Goal: Contribute content: Contribute content

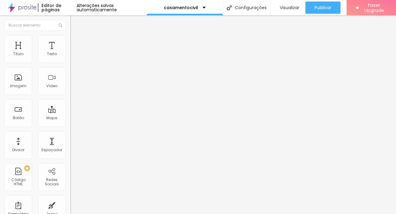
click at [70, 37] on img at bounding box center [72, 37] width 5 height 5
click at [18, 50] on div "Título" at bounding box center [18, 48] width 27 height 27
click at [73, 89] on icon "button" at bounding box center [75, 87] width 4 height 4
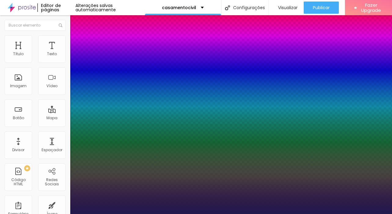
type input "1"
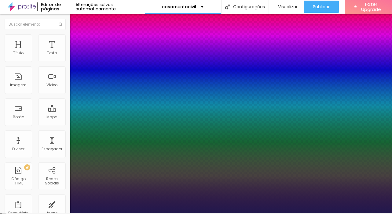
scroll to position [1, 0]
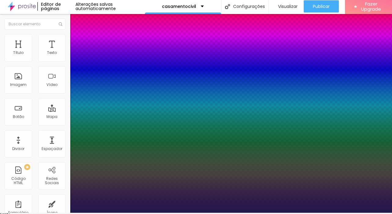
type input "16"
type input "1"
type input "22"
type input "1"
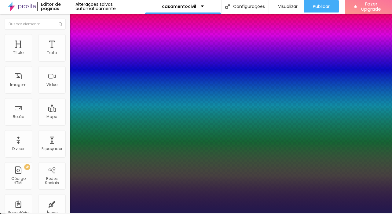
type input "24"
type input "1"
type input "25"
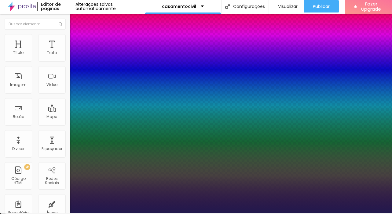
type input "1"
type input "26"
type input "1"
type input "27"
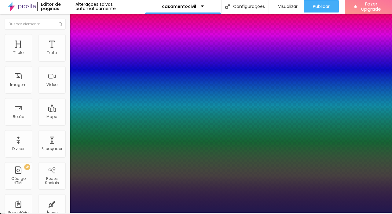
type input "27"
type input "1"
type input "28"
type input "1"
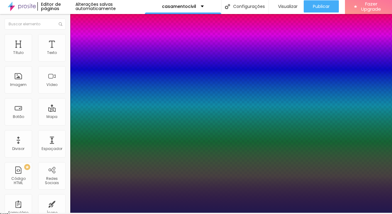
type input "30"
type input "1"
type input "34"
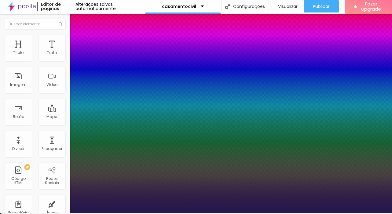
type input "1"
type input "35"
type input "1"
type input "36"
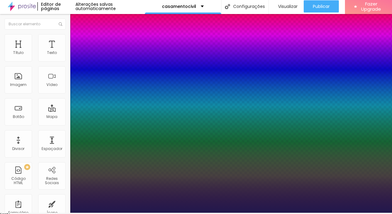
type input "36"
type input "1"
type input "37"
type input "1"
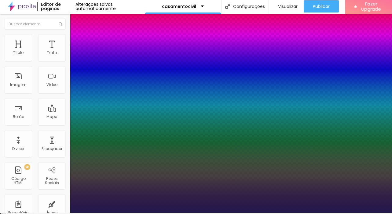
type input "38"
type input "1"
type input "39"
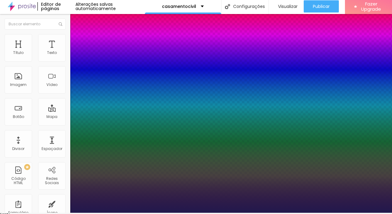
type input "1"
type input "40"
type input "1"
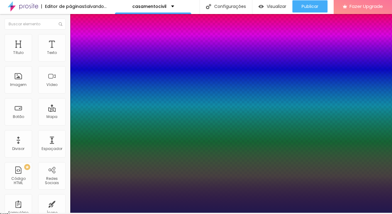
type input "41"
type input "1"
type input "42"
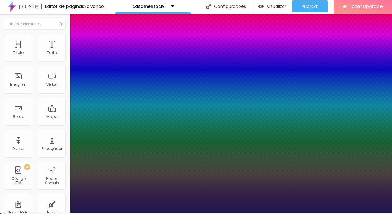
type input "1"
type input "43"
type input "1"
type input "44"
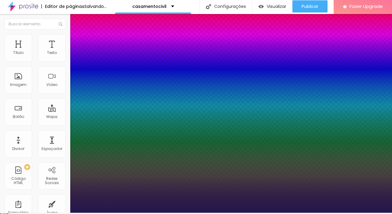
type input "44"
type input "1"
type input "45"
type input "1"
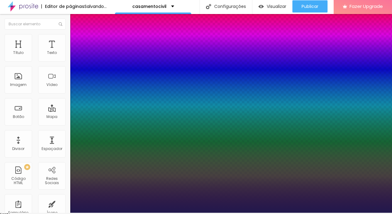
type input "46"
type input "1"
type input "47"
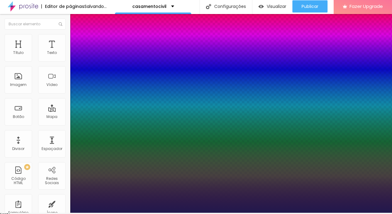
type input "1"
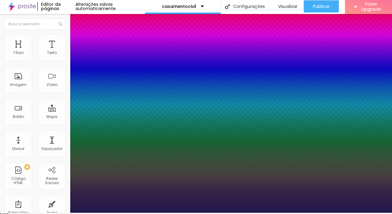
type input "48"
type input "1"
type input "49"
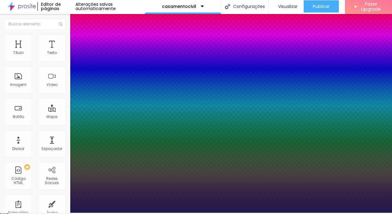
type input "1"
type input "51"
type input "1"
type input "52"
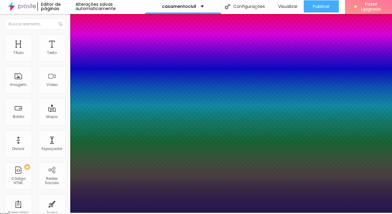
type input "52"
type input "1"
type input "53"
type input "1"
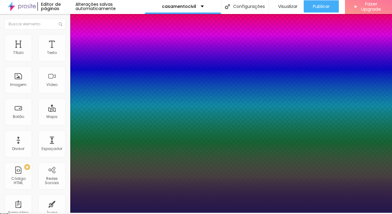
drag, startPoint x: 81, startPoint y: 171, endPoint x: 100, endPoint y: 174, distance: 18.9
type input "53"
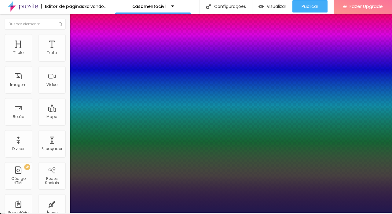
type input "1"
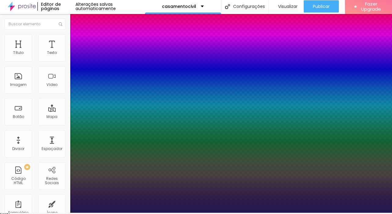
select select "AmaticaSC"
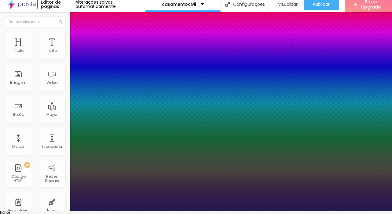
scroll to position [7, 0]
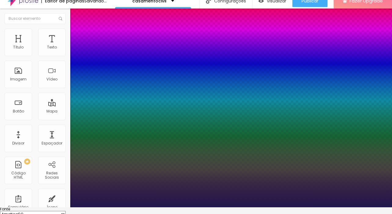
type input "1"
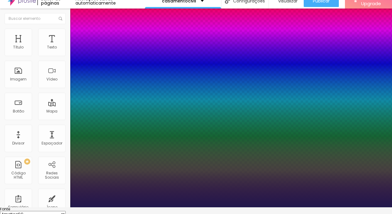
click at [66, 211] on select "AbrilFatface-Regular Actor-Regular Alegreya AlegreyaBlack [PERSON_NAME] Allan-R…" at bounding box center [33, 214] width 66 height 6
select select "PlayfairDisplay"
click at [65, 211] on select "AbrilFatface-Regular Actor-Regular Alegreya AlegreyaBlack [PERSON_NAME] Allan-R…" at bounding box center [33, 214] width 66 height 6
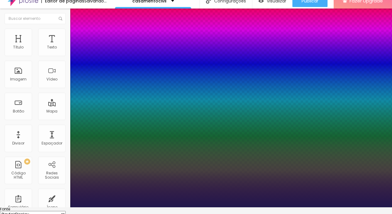
type input "1"
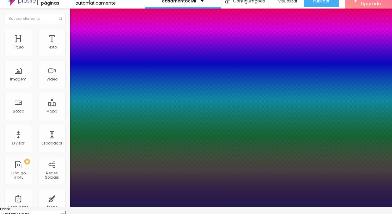
click at [370, 208] on div at bounding box center [196, 208] width 392 height 0
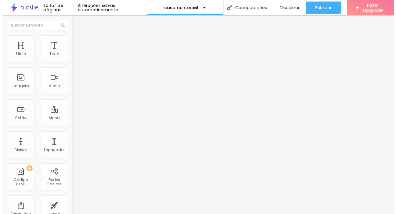
scroll to position [0, 0]
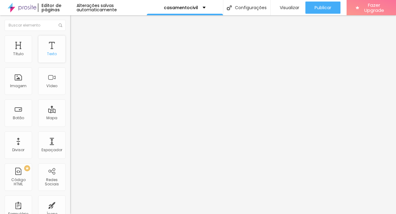
click at [53, 49] on div "Texto" at bounding box center [51, 48] width 27 height 27
click at [70, 53] on span "Trocar imagem" at bounding box center [86, 49] width 33 height 5
click at [123, 214] on div at bounding box center [198, 218] width 396 height 0
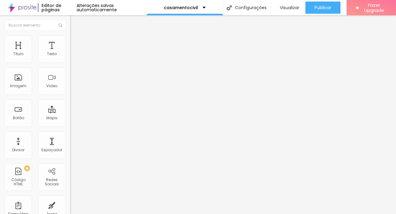
click at [70, 96] on span "1:1 Quadrado" at bounding box center [82, 92] width 24 height 5
click at [70, 103] on span "Padrão" at bounding box center [77, 100] width 14 height 5
click at [70, 99] on span "Cinema" at bounding box center [77, 96] width 15 height 5
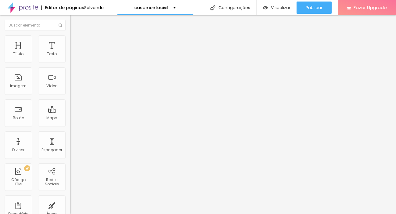
click at [70, 112] on span "Original" at bounding box center [77, 109] width 15 height 5
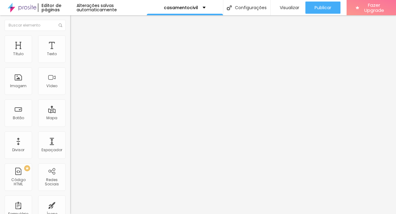
click at [70, 37] on img at bounding box center [72, 37] width 5 height 5
type input "85"
type input "80"
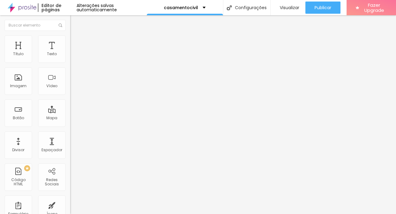
type input "75"
type input "65"
type input "60"
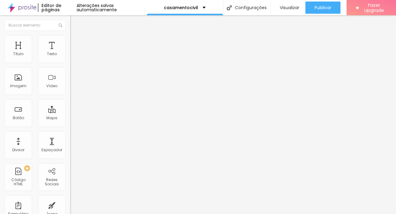
type input "60"
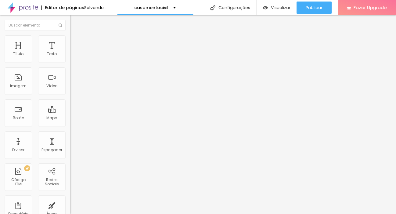
type input "65"
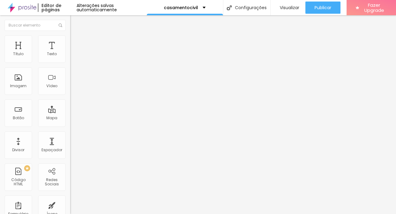
drag, startPoint x: 63, startPoint y: 65, endPoint x: 42, endPoint y: 65, distance: 20.5
type input "65"
click at [70, 63] on input "range" at bounding box center [89, 60] width 39 height 5
click at [70, 42] on li "Estilo" at bounding box center [105, 38] width 70 height 6
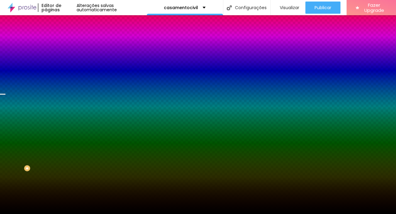
click at [70, 56] on span "Trocar imagem" at bounding box center [86, 53] width 33 height 5
click at [75, 22] on img "button" at bounding box center [77, 22] width 5 height 5
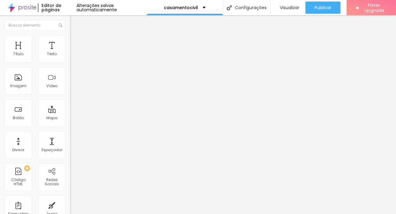
click at [70, 39] on img at bounding box center [72, 37] width 5 height 5
click at [70, 35] on li "Conteúdo" at bounding box center [105, 32] width 70 height 6
click at [75, 22] on img "button" at bounding box center [77, 22] width 5 height 5
click at [293, 10] on span "Visualizar" at bounding box center [290, 7] width 20 height 5
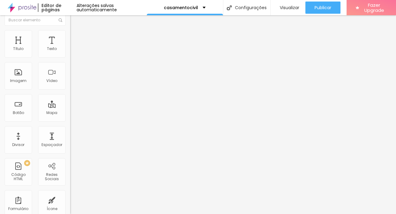
scroll to position [0, 0]
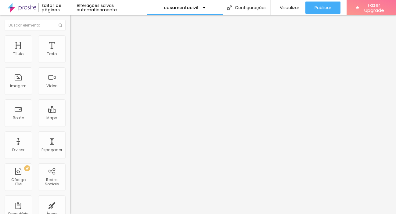
click at [70, 79] on button "button" at bounding box center [74, 76] width 9 height 6
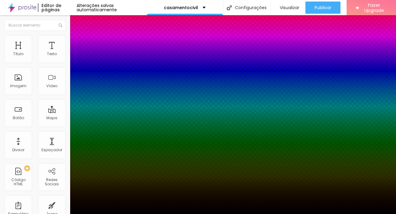
click at [107, 214] on div at bounding box center [198, 218] width 396 height 0
click at [93, 130] on div at bounding box center [198, 107] width 396 height 214
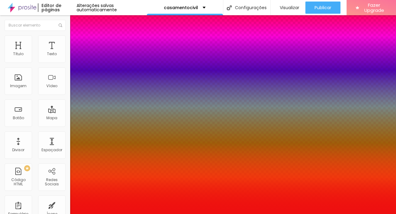
type input "#F90B0B"
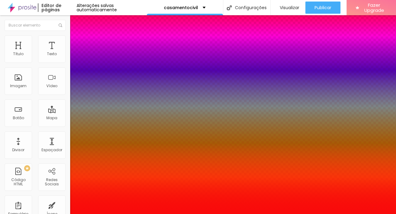
drag, startPoint x: 87, startPoint y: 128, endPoint x: 99, endPoint y: 123, distance: 12.8
click at [99, 123] on div at bounding box center [198, 107] width 396 height 214
click at [111, 214] on div at bounding box center [198, 218] width 396 height 0
click at [45, 214] on div at bounding box center [198, 214] width 396 height 0
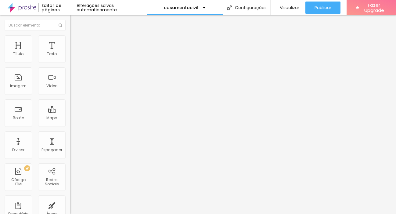
click at [76, 42] on span "Avançado" at bounding box center [86, 39] width 20 height 5
click at [70, 35] on img at bounding box center [72, 31] width 5 height 5
click at [75, 22] on img "button" at bounding box center [77, 22] width 5 height 5
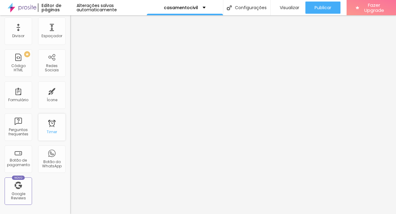
scroll to position [115, 0]
click at [47, 97] on div "Ícone" at bounding box center [52, 99] width 11 height 4
click at [50, 96] on div "Ícone" at bounding box center [51, 94] width 27 height 27
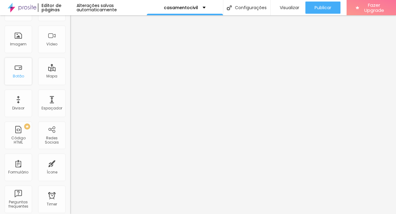
scroll to position [0, 0]
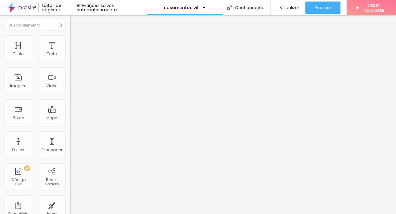
click at [70, 38] on li "Avançado" at bounding box center [105, 38] width 70 height 6
click at [70, 40] on ul "Estilo Avançado" at bounding box center [105, 35] width 70 height 12
click at [70, 35] on li "Estilo" at bounding box center [105, 32] width 70 height 6
click at [75, 23] on img "button" at bounding box center [77, 22] width 5 height 5
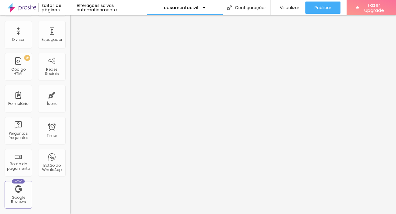
scroll to position [112, 0]
click at [48, 99] on div "Ícone" at bounding box center [51, 97] width 27 height 27
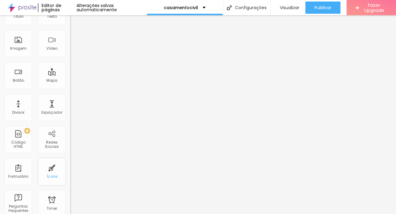
scroll to position [0, 0]
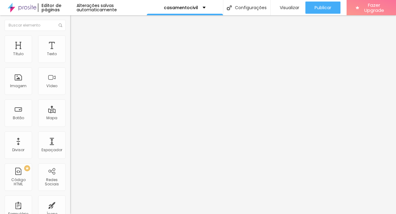
click at [70, 39] on img at bounding box center [72, 37] width 5 height 5
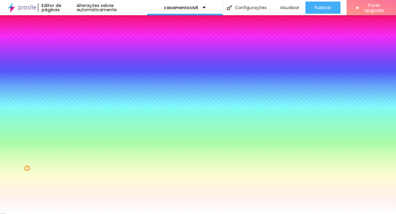
click at [70, 75] on div "#FFFFFF" at bounding box center [105, 78] width 70 height 6
click at [70, 75] on div at bounding box center [105, 75] width 70 height 0
click at [76, 43] on span "Avançado" at bounding box center [86, 45] width 20 height 5
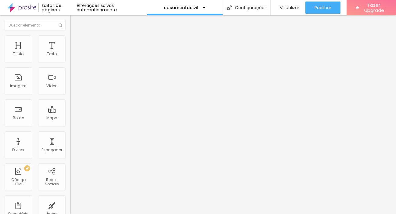
click at [76, 42] on span "Estilo" at bounding box center [80, 39] width 9 height 5
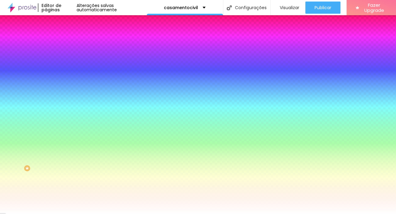
click at [76, 36] on span "Conteúdo" at bounding box center [85, 33] width 19 height 5
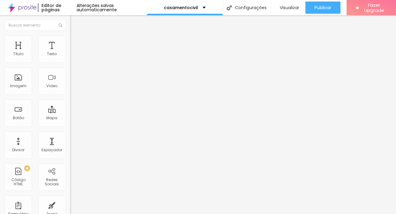
click at [75, 21] on img "button" at bounding box center [77, 22] width 5 height 5
click at [76, 42] on span "Estilo" at bounding box center [80, 39] width 9 height 5
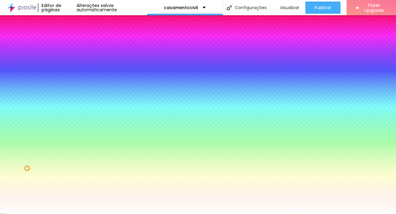
click at [70, 42] on img at bounding box center [72, 44] width 5 height 5
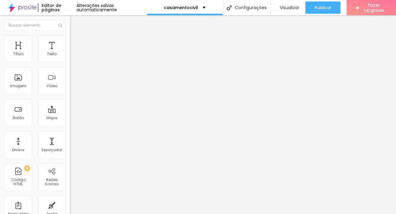
click at [70, 35] on li "Conteúdo" at bounding box center [105, 32] width 70 height 6
click at [75, 20] on img "button" at bounding box center [77, 22] width 5 height 5
click at [29, 25] on input "text" at bounding box center [35, 25] width 61 height 11
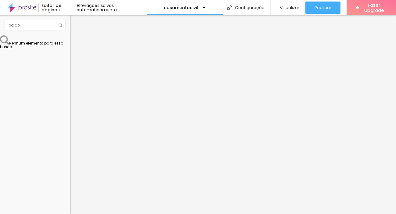
click at [24, 48] on div "Nenhum elemento para essa busca" at bounding box center [35, 41] width 70 height 13
click at [63, 25] on span at bounding box center [61, 25] width 5 height 11
click at [60, 24] on img at bounding box center [61, 26] width 4 height 4
drag, startPoint x: 27, startPoint y: 25, endPoint x: 0, endPoint y: 29, distance: 27.1
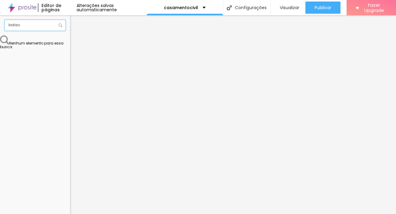
click at [0, 29] on div "balao" at bounding box center [35, 25] width 70 height 20
type input "b"
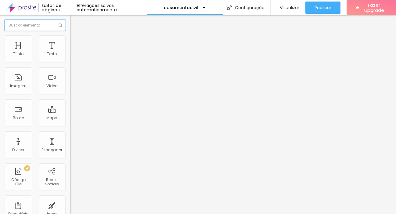
scroll to position [0, 0]
click at [64, 36] on div "Título Texto Imagem Vídeo Botão Mapa Divisor Espaçador PREMIUM Código HTML Rede…" at bounding box center [35, 179] width 70 height 289
click at [70, 53] on span "Adicionar imagem" at bounding box center [89, 49] width 39 height 5
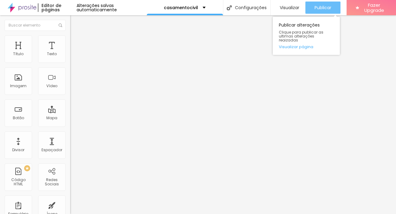
click at [315, 6] on span "Publicar" at bounding box center [323, 7] width 17 height 5
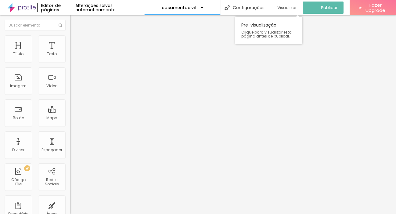
click at [291, 7] on span "Visualizar" at bounding box center [288, 7] width 20 height 5
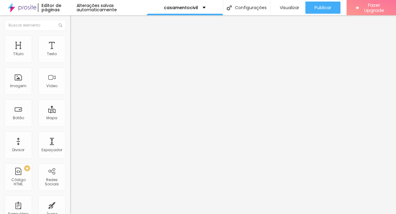
click at [70, 53] on span "Trocar imagem" at bounding box center [86, 49] width 33 height 5
click at [70, 36] on img at bounding box center [72, 37] width 5 height 5
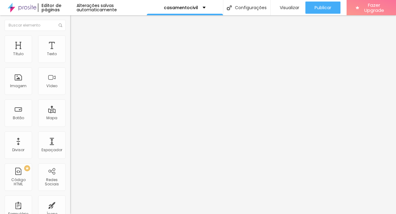
type input "95"
type input "90"
type input "85"
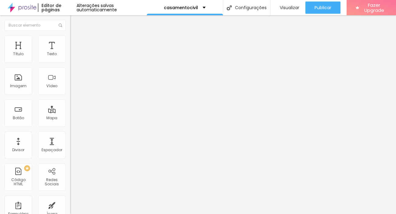
type input "85"
type input "80"
type input "75"
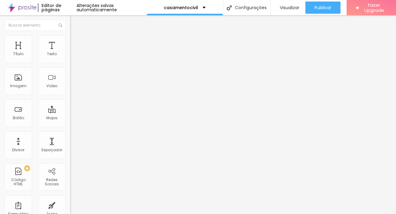
type input "70"
type input "65"
type input "60"
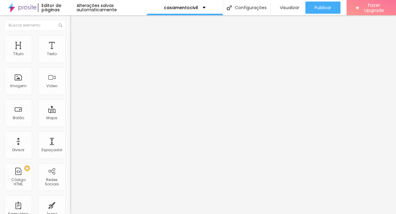
type input "60"
type input "55"
type input "50"
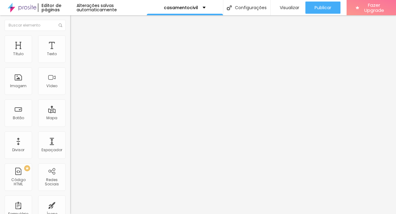
type input "45"
type input "40"
type input "35"
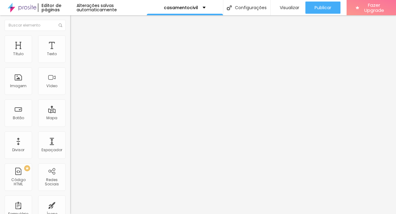
type input "35"
type input "40"
type input "55"
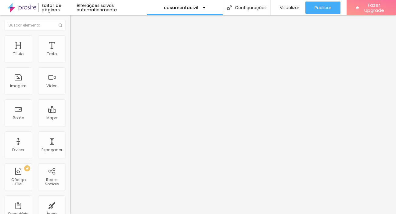
type input "65"
type input "70"
type input "85"
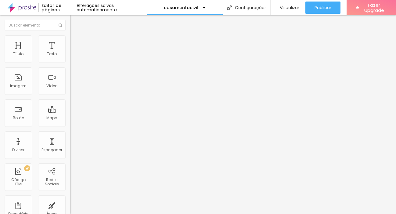
type input "85"
type input "90"
type input "95"
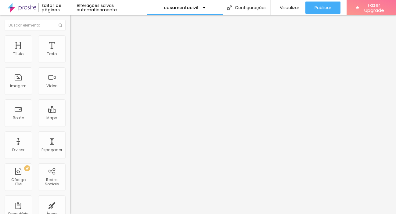
type input "100"
drag, startPoint x: 60, startPoint y: 66, endPoint x: 73, endPoint y: 67, distance: 13.5
click at [73, 63] on input "range" at bounding box center [89, 60] width 39 height 5
type input "16"
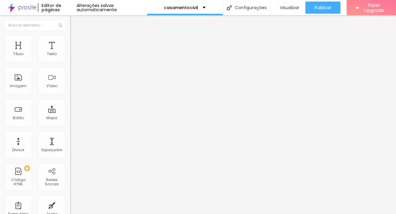
type input "16"
type input "37"
type input "64"
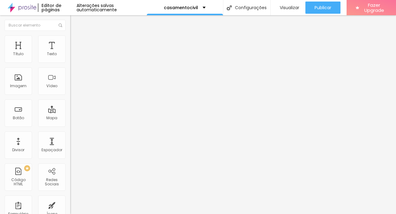
type input "92"
type input "120"
type input "132"
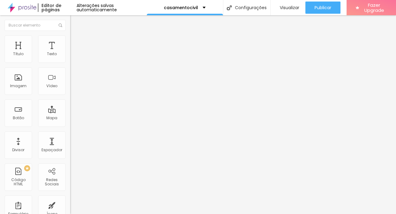
type input "132"
type input "156"
type input "169"
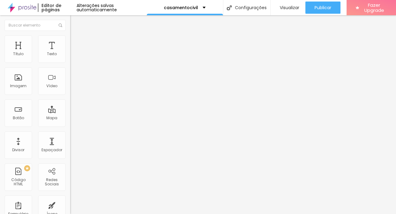
type input "185"
type input "200"
type input "75"
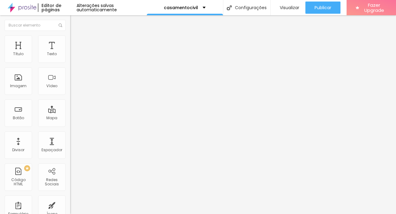
type input "75"
type input "55"
type input "0"
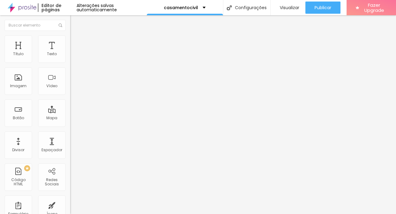
drag, startPoint x: 15, startPoint y: 78, endPoint x: 0, endPoint y: 81, distance: 15.1
click at [70, 134] on input "range" at bounding box center [89, 136] width 39 height 5
click at [70, 42] on li "Avançado" at bounding box center [105, 45] width 70 height 6
type input "6"
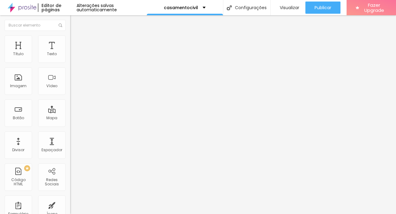
type input "5"
type input "2"
type input "0"
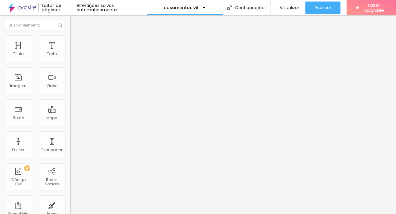
type input "0"
drag, startPoint x: 16, startPoint y: 60, endPoint x: 0, endPoint y: 60, distance: 15.9
type input "0"
click at [70, 118] on input "range" at bounding box center [89, 120] width 39 height 5
type input "6"
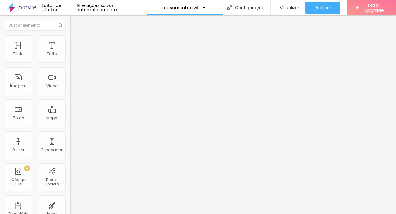
type input "6"
type input "5"
type input "4"
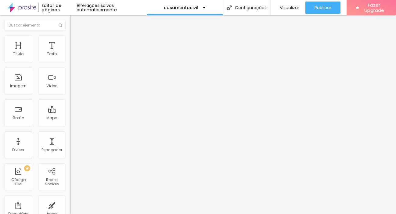
type input "0"
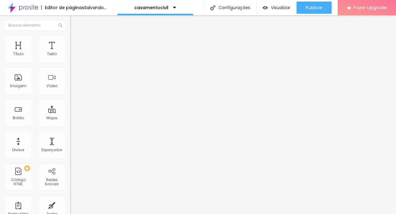
drag, startPoint x: 13, startPoint y: 73, endPoint x: 0, endPoint y: 73, distance: 13.4
type input "0"
click at [70, 205] on input "range" at bounding box center [89, 207] width 39 height 5
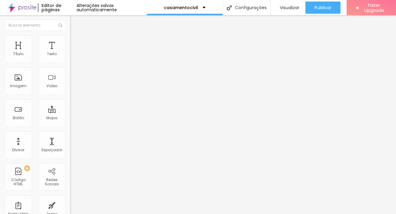
click at [70, 35] on img at bounding box center [72, 31] width 5 height 5
click at [70, 96] on span "Original" at bounding box center [77, 92] width 15 height 5
click at [70, 107] on span "Quadrado" at bounding box center [80, 103] width 20 height 5
click at [70, 103] on span "Padrão" at bounding box center [77, 100] width 14 height 5
click at [70, 99] on span "Cinema" at bounding box center [77, 96] width 15 height 5
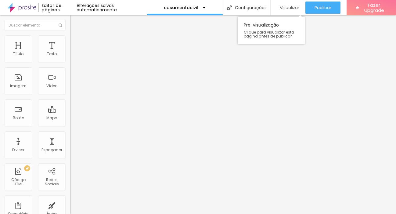
click at [287, 9] on span "Visualizar" at bounding box center [290, 7] width 20 height 5
click at [21, 79] on div "Imagem" at bounding box center [18, 80] width 27 height 27
click at [70, 52] on div "Adicionar imagem" at bounding box center [105, 50] width 70 height 4
click at [70, 53] on span "Adicionar imagem" at bounding box center [89, 49] width 39 height 5
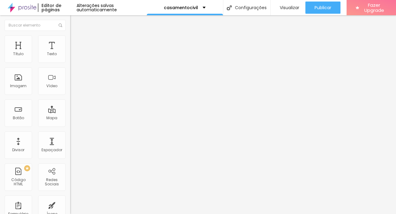
click at [76, 42] on span "Estilo" at bounding box center [80, 39] width 9 height 5
type input "95"
type input "90"
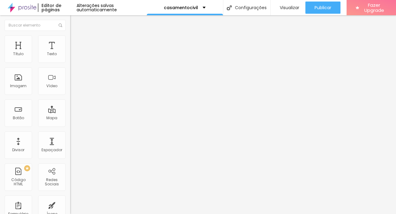
type input "90"
type input "85"
type input "80"
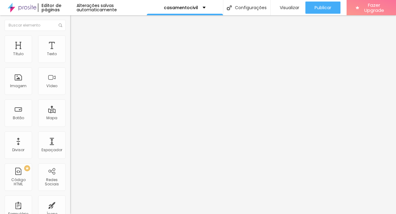
type input "70"
type input "60"
drag, startPoint x: 59, startPoint y: 66, endPoint x: 23, endPoint y: 68, distance: 36.7
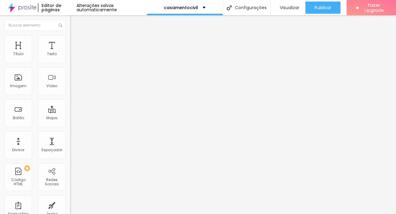
click at [70, 63] on input "range" at bounding box center [89, 60] width 39 height 5
click at [76, 44] on span "Avançado" at bounding box center [86, 45] width 20 height 5
drag, startPoint x: 13, startPoint y: 72, endPoint x: 0, endPoint y: 72, distance: 13.4
click at [70, 205] on input "range" at bounding box center [89, 207] width 39 height 5
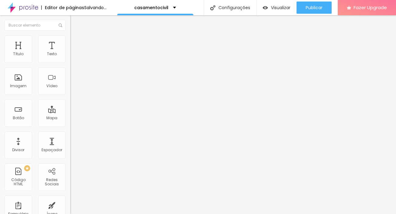
drag, startPoint x: 17, startPoint y: 60, endPoint x: 0, endPoint y: 60, distance: 16.8
click at [70, 118] on input "range" at bounding box center [89, 120] width 39 height 5
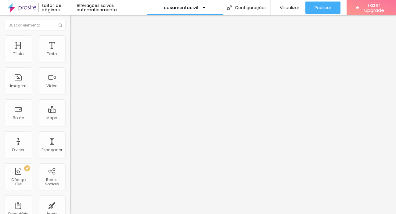
click at [70, 52] on div "Adicionar imagem" at bounding box center [105, 50] width 70 height 4
click at [70, 53] on span "Adicionar imagem" at bounding box center [89, 49] width 39 height 5
click at [70, 37] on img at bounding box center [72, 37] width 5 height 5
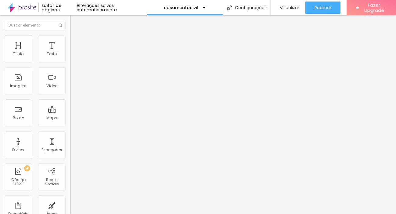
drag, startPoint x: 63, startPoint y: 67, endPoint x: 49, endPoint y: 67, distance: 13.7
click at [70, 63] on input "range" at bounding box center [89, 60] width 39 height 5
click at [70, 42] on li "Avançado" at bounding box center [105, 45] width 70 height 6
drag, startPoint x: 13, startPoint y: 72, endPoint x: 0, endPoint y: 72, distance: 12.5
click at [70, 205] on input "range" at bounding box center [89, 207] width 39 height 5
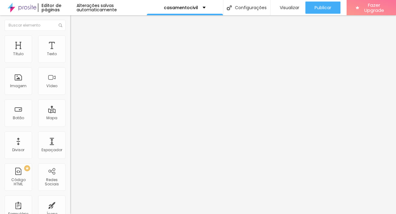
drag, startPoint x: 16, startPoint y: 60, endPoint x: 0, endPoint y: 60, distance: 16.2
click at [70, 118] on input "range" at bounding box center [89, 120] width 39 height 5
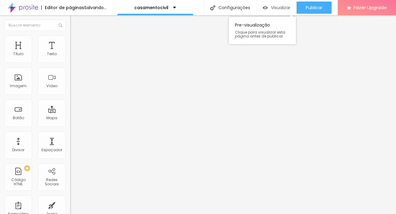
click at [286, 9] on span "Visualizar" at bounding box center [281, 7] width 20 height 5
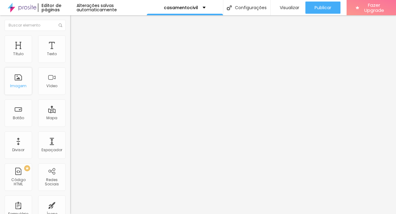
click at [17, 84] on div "Imagem" at bounding box center [18, 86] width 16 height 4
click at [70, 77] on img at bounding box center [72, 75] width 4 height 4
click at [70, 96] on span "Original" at bounding box center [77, 92] width 15 height 5
click at [70, 99] on span "Cinema" at bounding box center [77, 96] width 15 height 5
click at [76, 43] on span "Avançado" at bounding box center [86, 45] width 20 height 5
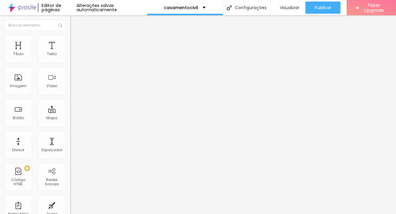
click at [70, 40] on li "Estilo" at bounding box center [105, 38] width 70 height 6
click at [70, 39] on img at bounding box center [72, 37] width 5 height 5
click at [70, 35] on img at bounding box center [72, 31] width 5 height 5
click at [75, 75] on icon "button" at bounding box center [75, 74] width 1 height 1
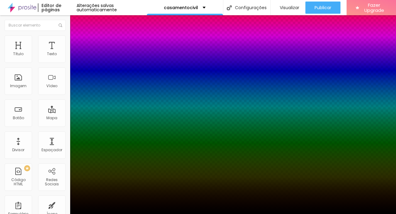
click at [109, 214] on div at bounding box center [198, 218] width 396 height 0
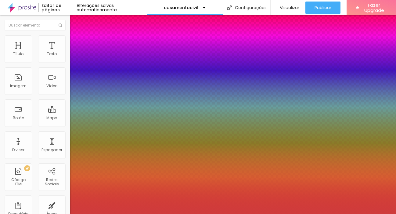
drag, startPoint x: 90, startPoint y: 131, endPoint x: 84, endPoint y: 133, distance: 6.3
click at [84, 133] on div at bounding box center [198, 107] width 396 height 214
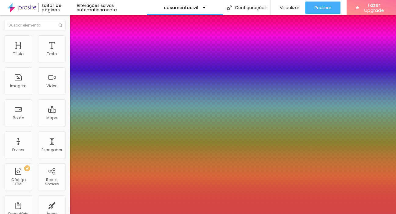
drag, startPoint x: 88, startPoint y: 133, endPoint x: 86, endPoint y: 129, distance: 4.2
click at [86, 129] on div at bounding box center [198, 107] width 396 height 214
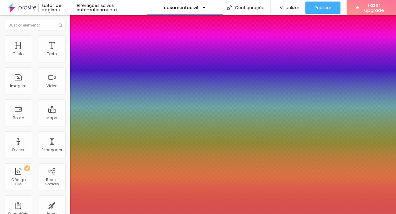
click at [115, 214] on div at bounding box center [198, 218] width 396 height 0
click at [54, 214] on div at bounding box center [198, 214] width 396 height 0
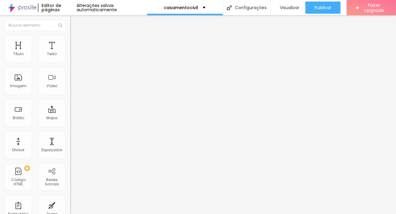
click at [73, 50] on icon "button" at bounding box center [75, 48] width 4 height 4
click at [70, 59] on button "button" at bounding box center [74, 55] width 9 height 6
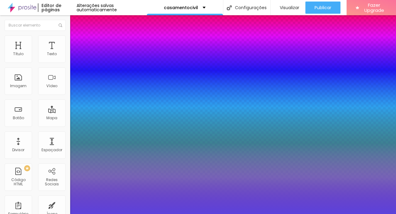
drag, startPoint x: 112, startPoint y: 176, endPoint x: 114, endPoint y: 168, distance: 8.4
click at [114, 168] on div at bounding box center [198, 107] width 396 height 214
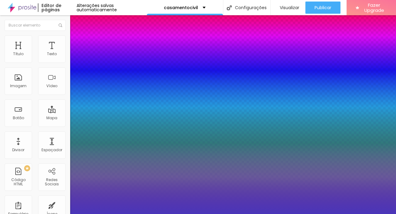
drag, startPoint x: 114, startPoint y: 173, endPoint x: 114, endPoint y: 179, distance: 6.1
click at [114, 179] on div at bounding box center [198, 107] width 396 height 214
click at [119, 172] on div at bounding box center [198, 107] width 396 height 214
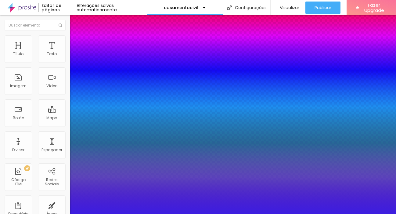
click at [46, 214] on div at bounding box center [198, 214] width 396 height 0
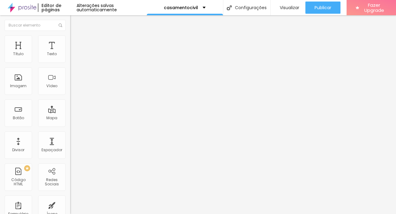
click at [75, 20] on img "button" at bounding box center [77, 22] width 5 height 5
click at [76, 42] on span "Avançado" at bounding box center [86, 39] width 20 height 5
click at [76, 36] on span "Conteúdo" at bounding box center [85, 33] width 19 height 5
click at [70, 112] on input "range" at bounding box center [89, 114] width 39 height 5
click at [70, 37] on img at bounding box center [72, 37] width 5 height 5
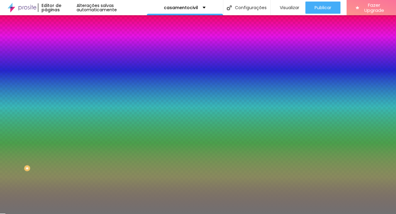
drag, startPoint x: 33, startPoint y: 79, endPoint x: 55, endPoint y: 83, distance: 22.3
click at [70, 79] on input "range" at bounding box center [89, 77] width 39 height 5
drag, startPoint x: 28, startPoint y: 98, endPoint x: 88, endPoint y: 108, distance: 60.9
click at [88, 95] on input "range" at bounding box center [89, 92] width 39 height 5
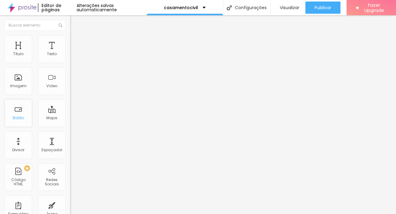
click at [11, 115] on div "Botão" at bounding box center [18, 113] width 27 height 27
drag, startPoint x: 41, startPoint y: 68, endPoint x: 0, endPoint y: 68, distance: 40.6
click at [70, 68] on div "Texto Click me Alinhamento [GEOGRAPHIC_DATA] Link URL https:// Abrir em uma nov…" at bounding box center [105, 92] width 70 height 89
paste input "Anos depois, o que fica? Um papel assinado... ou imagens que contam como vocês …"
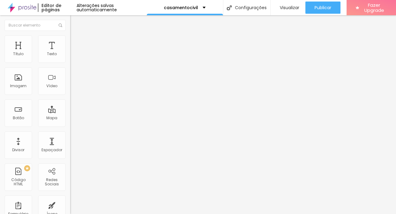
click at [70, 57] on input "Anos depois, o que fica? Um papel assinado... ou imagens que contam como vocês …" at bounding box center [106, 54] width 73 height 6
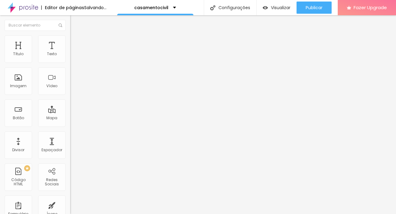
scroll to position [0, 7]
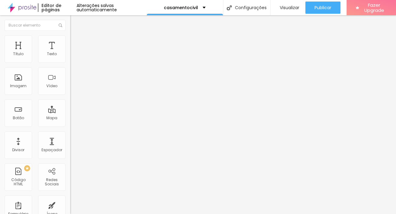
click at [70, 97] on div "[GEOGRAPHIC_DATA]" at bounding box center [105, 98] width 70 height 20
click at [291, 8] on span "Visualizar" at bounding box center [290, 7] width 20 height 5
click at [70, 41] on li "Estilo" at bounding box center [105, 38] width 70 height 6
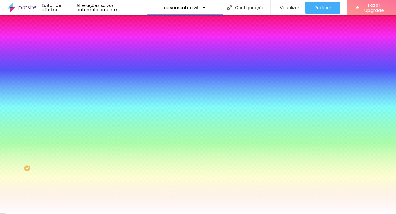
click at [73, 76] on icon "button" at bounding box center [75, 78] width 4 height 4
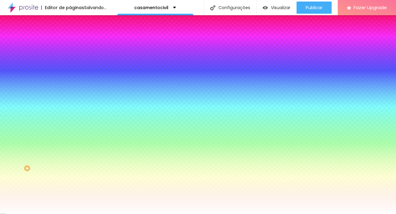
drag, startPoint x: 93, startPoint y: 118, endPoint x: 88, endPoint y: 118, distance: 4.6
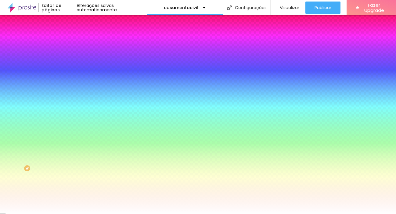
click at [35, 214] on div at bounding box center [198, 214] width 396 height 0
click at [73, 76] on icon "button" at bounding box center [74, 77] width 2 height 2
click at [34, 214] on div at bounding box center [198, 214] width 396 height 0
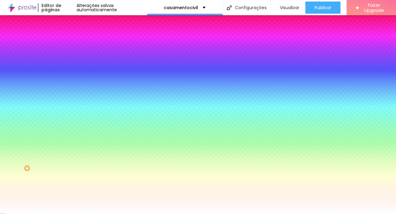
click at [76, 36] on span "Conteúdo" at bounding box center [85, 33] width 19 height 5
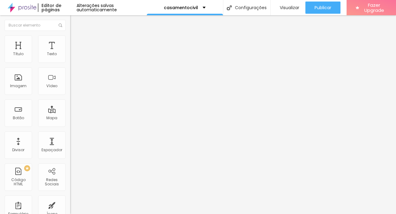
click at [70, 74] on div at bounding box center [105, 71] width 70 height 5
click at [70, 73] on img at bounding box center [72, 71] width 4 height 4
click at [70, 93] on span "Normal" at bounding box center [77, 93] width 14 height 5
click at [282, 8] on span "Visualizar" at bounding box center [290, 7] width 20 height 5
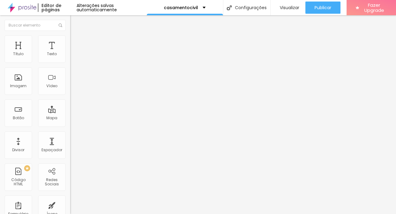
click at [70, 78] on img at bounding box center [72, 76] width 4 height 4
click at [70, 83] on img at bounding box center [72, 80] width 4 height 4
click at [70, 73] on img at bounding box center [72, 71] width 4 height 4
click at [70, 39] on img at bounding box center [72, 37] width 5 height 5
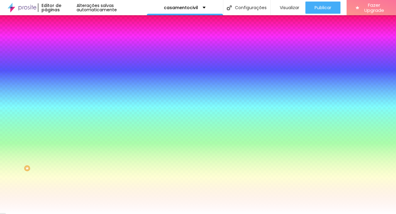
click at [70, 47] on li "Avançado" at bounding box center [105, 45] width 70 height 6
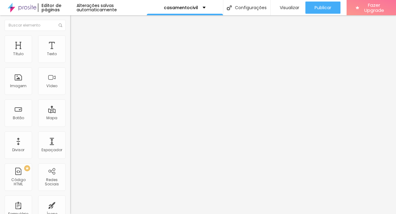
drag, startPoint x: 17, startPoint y: 61, endPoint x: 11, endPoint y: 61, distance: 6.4
click at [70, 118] on input "range" at bounding box center [89, 120] width 39 height 5
drag, startPoint x: 12, startPoint y: 72, endPoint x: 9, endPoint y: 72, distance: 3.4
click at [70, 205] on input "range" at bounding box center [89, 207] width 39 height 5
click at [76, 41] on span "Estilo" at bounding box center [80, 39] width 9 height 5
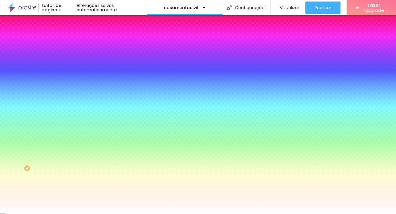
click at [73, 114] on icon "button" at bounding box center [74, 115] width 2 height 2
click at [106, 214] on div at bounding box center [198, 218] width 396 height 0
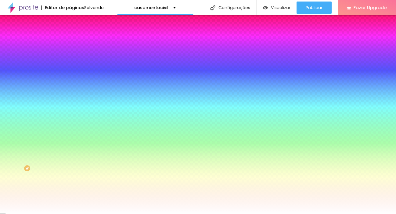
drag, startPoint x: 62, startPoint y: 162, endPoint x: 63, endPoint y: 180, distance: 18.6
click at [63, 180] on div at bounding box center [198, 107] width 396 height 214
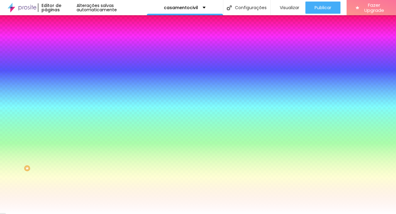
click at [42, 214] on div at bounding box center [198, 214] width 396 height 0
click at [76, 36] on span "Conteúdo" at bounding box center [85, 33] width 19 height 5
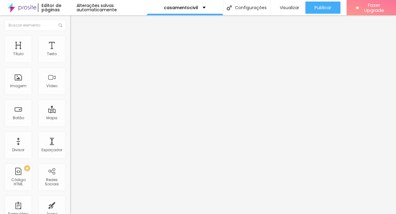
click at [70, 94] on span "Normal" at bounding box center [77, 93] width 14 height 5
click at [70, 100] on span "Pequeno" at bounding box center [78, 97] width 16 height 5
click at [291, 10] on span "Visualizar" at bounding box center [290, 7] width 20 height 5
click at [70, 94] on span "Pequeno" at bounding box center [78, 93] width 16 height 5
click at [70, 109] on div "Grande" at bounding box center [105, 107] width 70 height 4
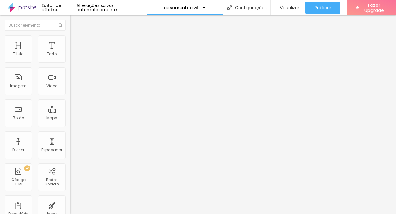
click at [70, 41] on li "Estilo" at bounding box center [105, 38] width 70 height 6
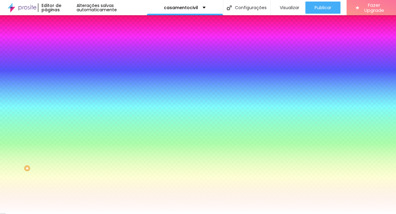
click at [73, 77] on icon "button" at bounding box center [75, 78] width 4 height 4
drag, startPoint x: 88, startPoint y: 118, endPoint x: 94, endPoint y: 120, distance: 7.1
click at [41, 214] on div at bounding box center [198, 214] width 396 height 0
click at [73, 95] on icon "button" at bounding box center [73, 95] width 1 height 1
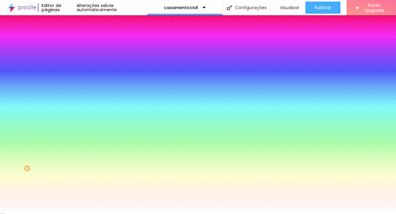
click at [35, 214] on div at bounding box center [198, 214] width 396 height 0
click at [70, 35] on img at bounding box center [72, 31] width 5 height 5
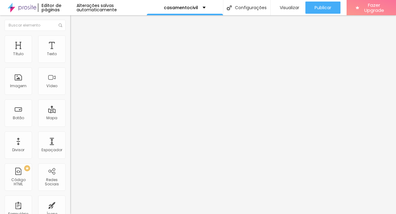
click at [70, 73] on img at bounding box center [72, 71] width 4 height 4
click at [70, 78] on div at bounding box center [105, 76] width 70 height 5
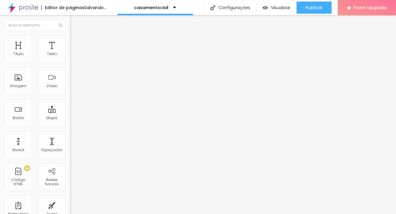
click at [70, 83] on div at bounding box center [105, 80] width 70 height 5
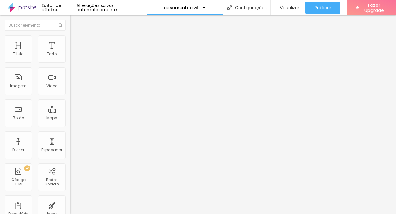
click at [70, 84] on img at bounding box center [72, 85] width 4 height 4
click at [70, 84] on div at bounding box center [105, 79] width 70 height 20
click at [70, 69] on div "Alinhamento" at bounding box center [105, 67] width 70 height 4
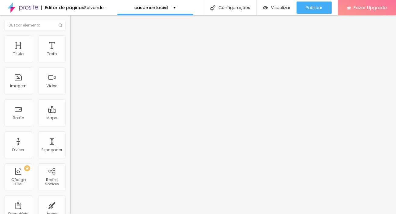
click at [70, 73] on img at bounding box center [72, 71] width 4 height 4
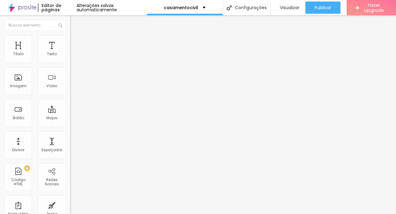
click at [70, 73] on img at bounding box center [72, 71] width 4 height 4
click at [291, 6] on span "Visualizar" at bounding box center [290, 7] width 20 height 5
click at [75, 20] on img "button" at bounding box center [77, 22] width 5 height 5
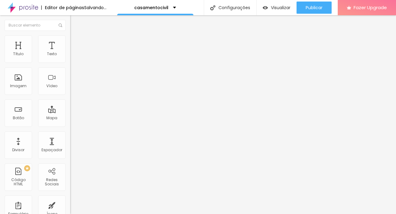
click at [70, 112] on input "range" at bounding box center [89, 114] width 39 height 5
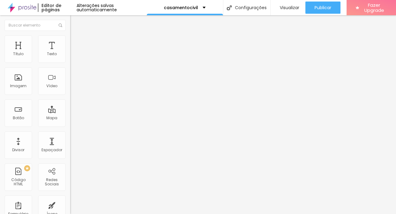
drag, startPoint x: 56, startPoint y: 90, endPoint x: 0, endPoint y: 89, distance: 56.2
click at [70, 89] on div "Número do WhatsApp * + 55 Texto do botão Conversar no WhatsApp Mensagem Olá, ch…" at bounding box center [105, 155] width 70 height 204
click at [70, 62] on input "text" at bounding box center [106, 59] width 73 height 6
click at [70, 44] on img at bounding box center [72, 42] width 5 height 5
click at [73, 101] on img at bounding box center [75, 103] width 4 height 4
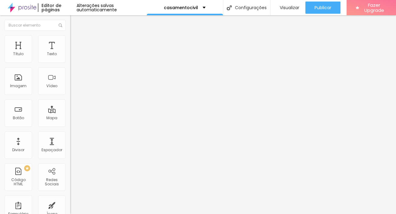
click at [73, 101] on img at bounding box center [75, 103] width 4 height 4
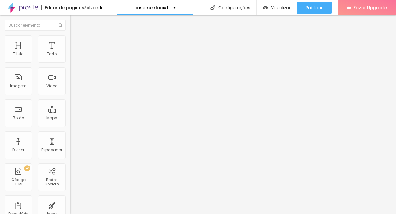
drag, startPoint x: 23, startPoint y: 97, endPoint x: 27, endPoint y: 98, distance: 5.0
click at [70, 182] on input "range" at bounding box center [89, 184] width 39 height 5
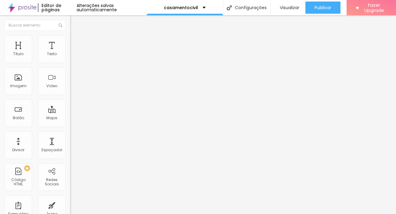
click at [73, 101] on img at bounding box center [75, 103] width 4 height 4
click at [70, 126] on div "Visual 15 Tamanho do texto Cor Verde claro Verde claro Verde escuro Borda Arred…" at bounding box center [105, 144] width 70 height 182
click at [70, 40] on li "Conteúdo" at bounding box center [105, 37] width 70 height 6
click at [70, 46] on li "Avançado" at bounding box center [105, 49] width 70 height 6
click at [70, 40] on li "Conteúdo" at bounding box center [105, 37] width 70 height 6
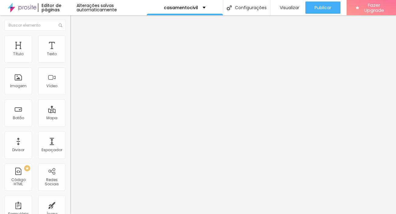
drag, startPoint x: 47, startPoint y: 111, endPoint x: 58, endPoint y: 105, distance: 12.7
click at [70, 211] on textarea "Olá, cheguei até você pela página {page_title} e gostaria de mais informações" at bounding box center [104, 216] width 69 height 10
click at [70, 171] on div "Número do WhatsApp * [PHONE_NUMBER] + 55 Texto do botão Não quero me arrepender…" at bounding box center [105, 155] width 70 height 204
click at [288, 5] on span "Visualizar" at bounding box center [290, 7] width 20 height 5
click at [282, 7] on span "Visualizar" at bounding box center [290, 7] width 20 height 5
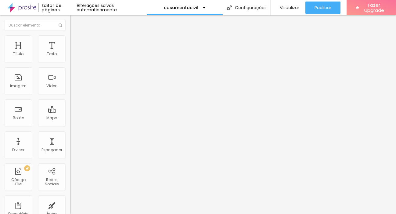
click at [70, 40] on li "Estilo" at bounding box center [105, 38] width 70 height 6
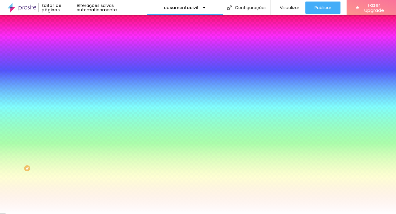
click at [76, 43] on span "Avançado" at bounding box center [86, 45] width 20 height 5
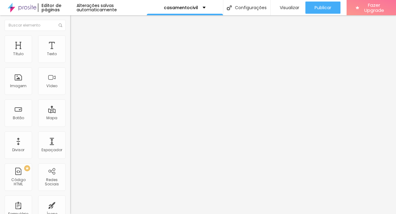
drag, startPoint x: 23, startPoint y: 60, endPoint x: 0, endPoint y: 63, distance: 23.1
click at [70, 118] on input "range" at bounding box center [89, 120] width 39 height 5
click at [70, 39] on li "Estilo" at bounding box center [105, 38] width 70 height 6
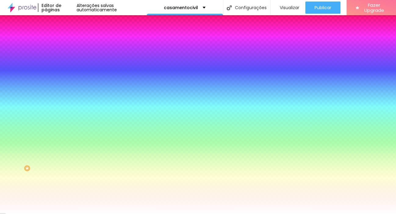
click at [76, 36] on span "Conteúdo" at bounding box center [85, 33] width 19 height 5
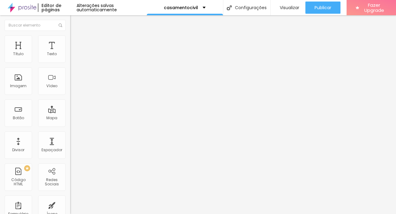
click at [70, 56] on img at bounding box center [72, 53] width 4 height 4
click at [285, 9] on span "Visualizar" at bounding box center [290, 7] width 20 height 5
click at [76, 42] on span "Estilo" at bounding box center [80, 39] width 9 height 5
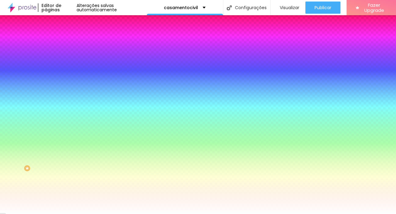
click at [70, 42] on li "Avançado" at bounding box center [105, 45] width 70 height 6
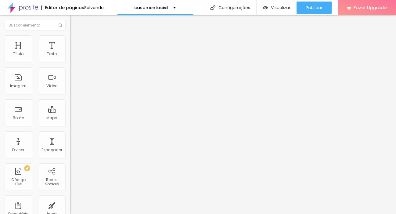
drag, startPoint x: 13, startPoint y: 60, endPoint x: 23, endPoint y: 62, distance: 9.7
click at [70, 118] on input "range" at bounding box center [89, 120] width 39 height 5
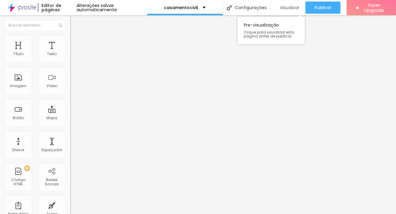
click at [290, 12] on div "Visualizar" at bounding box center [288, 8] width 23 height 12
click at [283, 9] on span "Visualizar" at bounding box center [290, 7] width 20 height 5
click at [75, 23] on img "button" at bounding box center [77, 22] width 5 height 5
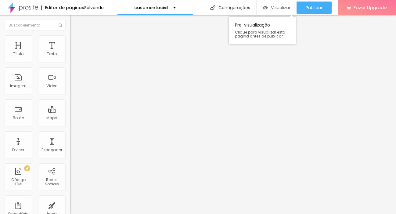
click at [291, 8] on span "Visualizar" at bounding box center [281, 7] width 20 height 5
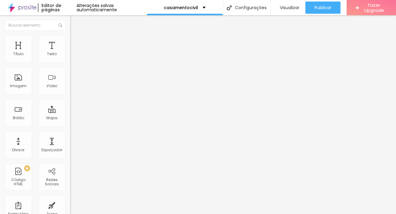
click at [70, 43] on img at bounding box center [72, 42] width 5 height 5
click at [73, 101] on img at bounding box center [75, 103] width 4 height 4
click at [70, 200] on span "Verde claro" at bounding box center [80, 202] width 21 height 5
click at [70, 210] on span "Verde escuro" at bounding box center [82, 212] width 24 height 5
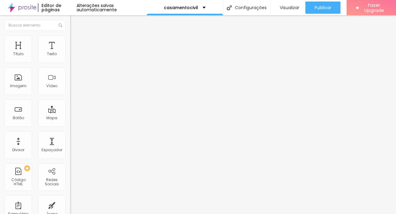
click at [70, 204] on span "Verde claro" at bounding box center [80, 206] width 21 height 5
click at [70, 188] on div "Editar Botão do WhatsApp Conteúdo Estilo Avançado Visual 15 Tamanho do texto Co…" at bounding box center [105, 114] width 70 height 199
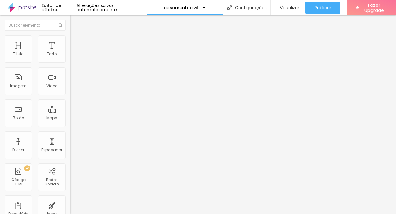
click at [70, 210] on span "Verde escuro" at bounding box center [82, 212] width 24 height 5
click at [70, 204] on span "Verde claro" at bounding box center [80, 206] width 21 height 5
click at [70, 211] on div "Verde escuro" at bounding box center [105, 213] width 70 height 4
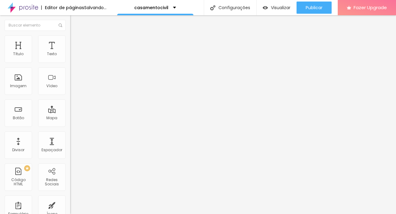
click at [70, 204] on span "Verde claro" at bounding box center [80, 206] width 21 height 5
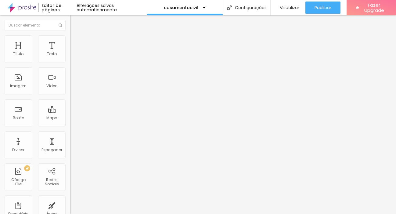
click at [70, 211] on div "Verde escuro" at bounding box center [105, 213] width 70 height 4
click at [73, 101] on img at bounding box center [75, 103] width 4 height 4
click at [73, 61] on img at bounding box center [75, 59] width 4 height 4
click at [70, 204] on span "Verde claro" at bounding box center [80, 206] width 21 height 5
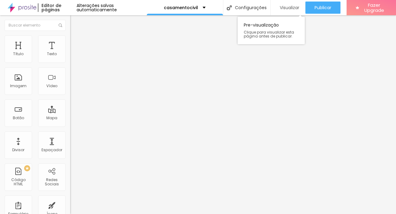
click at [286, 9] on span "Visualizar" at bounding box center [290, 7] width 20 height 5
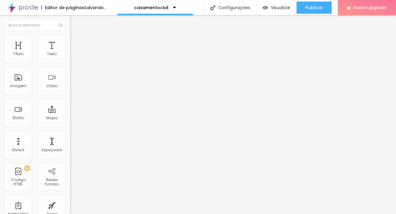
click at [70, 45] on li "Estilo" at bounding box center [105, 43] width 70 height 6
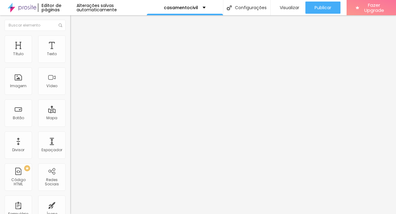
click at [70, 200] on span "Verde claro" at bounding box center [80, 202] width 21 height 5
click at [70, 210] on span "Verde escuro" at bounding box center [82, 212] width 24 height 5
click at [70, 46] on li "Avançado" at bounding box center [105, 49] width 70 height 6
drag, startPoint x: 13, startPoint y: 65, endPoint x: 17, endPoint y: 65, distance: 4.6
click at [70, 123] on input "range" at bounding box center [89, 125] width 39 height 5
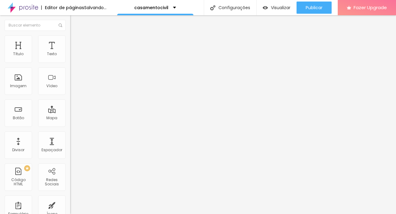
click at [75, 23] on img "button" at bounding box center [77, 24] width 5 height 5
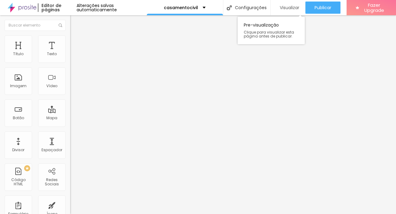
click at [293, 6] on span "Visualizar" at bounding box center [290, 7] width 20 height 5
click at [76, 42] on span "Estilo" at bounding box center [80, 39] width 9 height 5
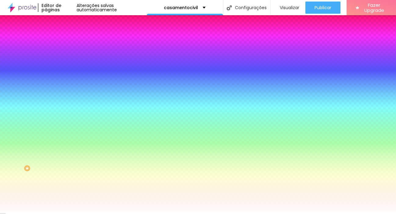
click at [70, 42] on li "Avançado" at bounding box center [105, 45] width 70 height 6
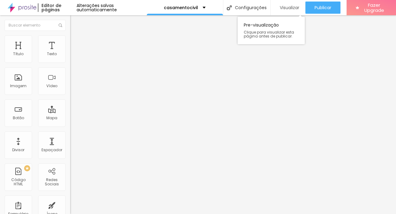
click at [289, 6] on span "Visualizar" at bounding box center [290, 7] width 20 height 5
click at [287, 7] on span "Visualizar" at bounding box center [290, 7] width 20 height 5
click at [73, 57] on icon "button" at bounding box center [75, 55] width 4 height 4
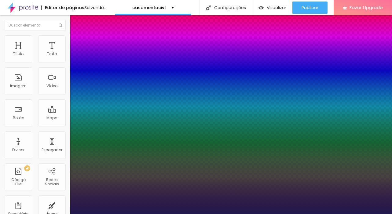
click at [247, 214] on div at bounding box center [196, 214] width 392 height 0
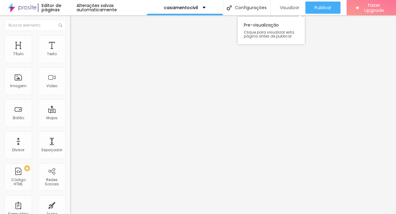
click at [282, 7] on span "Visualizar" at bounding box center [290, 7] width 20 height 5
click at [294, 6] on span "Visualizar" at bounding box center [290, 7] width 20 height 5
click at [283, 7] on span "Visualizar" at bounding box center [290, 7] width 20 height 5
click at [76, 42] on span "Estilo" at bounding box center [80, 39] width 9 height 5
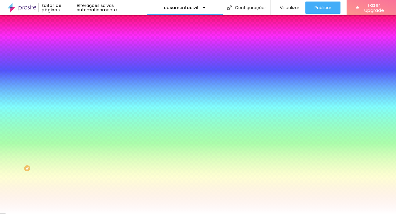
click at [70, 42] on img at bounding box center [72, 44] width 5 height 5
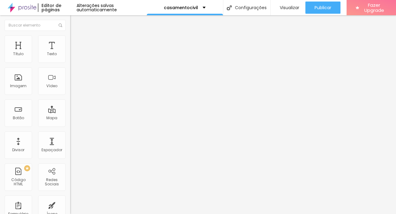
drag, startPoint x: 24, startPoint y: 60, endPoint x: 29, endPoint y: 62, distance: 6.1
click at [70, 118] on input "range" at bounding box center [89, 120] width 39 height 5
click at [290, 8] on span "Visualizar" at bounding box center [290, 7] width 20 height 5
click at [47, 52] on div "Texto" at bounding box center [52, 54] width 10 height 4
click at [70, 38] on img at bounding box center [72, 37] width 5 height 5
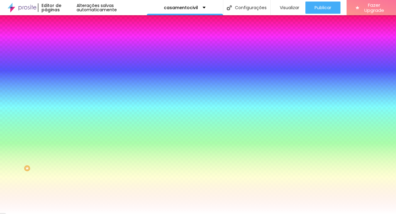
click at [70, 42] on li "Avançado" at bounding box center [105, 45] width 70 height 6
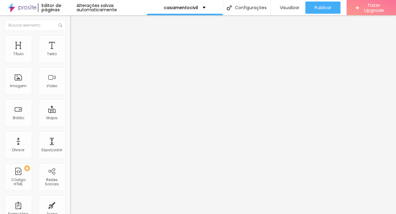
drag, startPoint x: 31, startPoint y: 60, endPoint x: 35, endPoint y: 60, distance: 4.1
click at [70, 118] on input "range" at bounding box center [89, 120] width 39 height 5
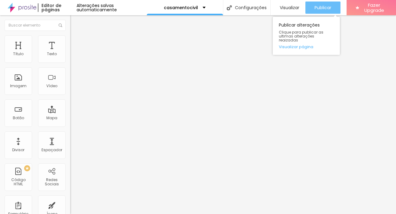
click at [298, 6] on icon "button" at bounding box center [301, 7] width 7 height 7
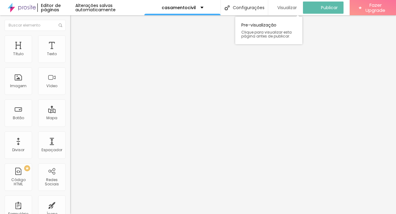
click at [288, 7] on span "Visualizar" at bounding box center [288, 7] width 20 height 5
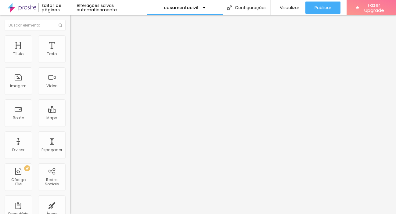
click at [76, 42] on span "Avançado" at bounding box center [86, 39] width 20 height 5
click at [70, 35] on li "Estilo" at bounding box center [105, 32] width 70 height 6
click at [70, 90] on button "button" at bounding box center [74, 87] width 9 height 6
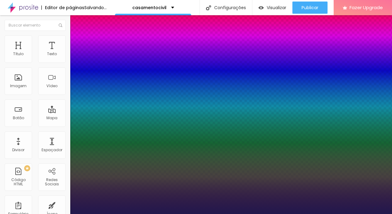
drag, startPoint x: 83, startPoint y: 172, endPoint x: 93, endPoint y: 173, distance: 10.5
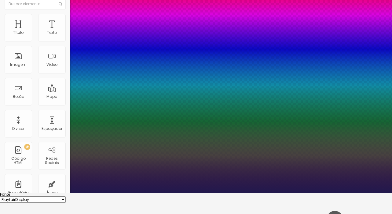
scroll to position [69, 0]
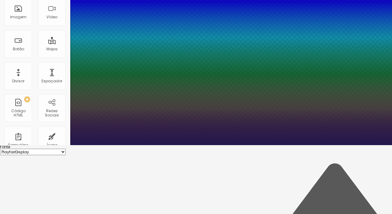
drag, startPoint x: 102, startPoint y: 146, endPoint x: 64, endPoint y: 146, distance: 38.2
drag, startPoint x: 78, startPoint y: 118, endPoint x: 75, endPoint y: 118, distance: 3.7
drag, startPoint x: 79, startPoint y: 131, endPoint x: 64, endPoint y: 132, distance: 14.7
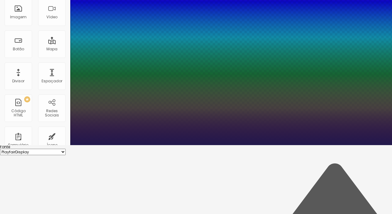
click at [11, 145] on div at bounding box center [196, 145] width 392 height 0
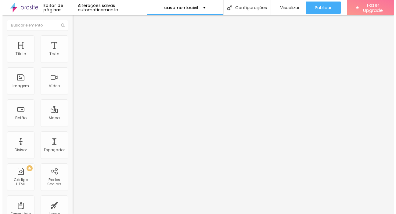
scroll to position [0, 0]
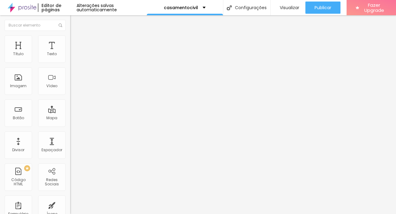
click at [70, 90] on button "button" at bounding box center [74, 87] width 9 height 6
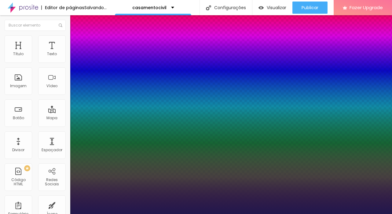
drag, startPoint x: 94, startPoint y: 172, endPoint x: 97, endPoint y: 172, distance: 3.4
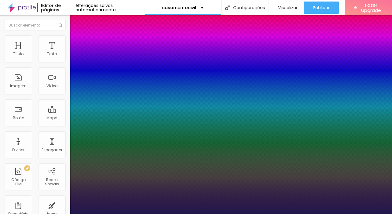
click at [237, 214] on div at bounding box center [196, 214] width 392 height 0
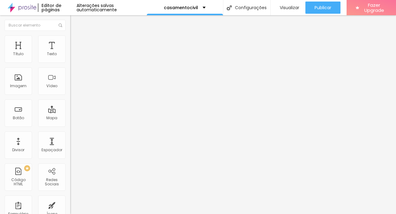
click at [70, 59] on button "button" at bounding box center [74, 55] width 9 height 6
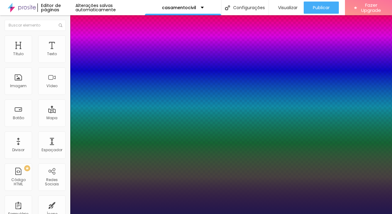
drag, startPoint x: 82, startPoint y: 104, endPoint x: 86, endPoint y: 105, distance: 3.1
click at [203, 214] on div at bounding box center [196, 214] width 392 height 0
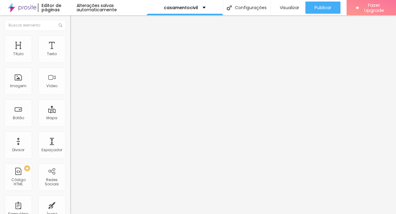
click at [6, 14] on div at bounding box center [18, 7] width 36 height 15
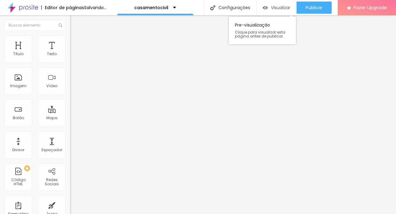
click at [291, 10] on span "Visualizar" at bounding box center [281, 7] width 20 height 5
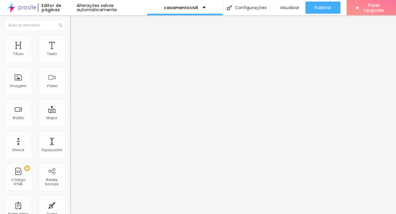
click at [76, 42] on span "Estilo" at bounding box center [80, 39] width 9 height 5
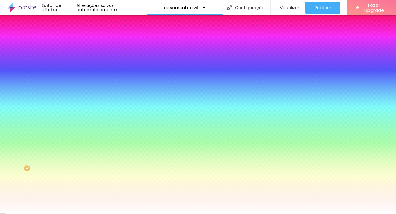
click at [70, 42] on li "Avançado" at bounding box center [105, 45] width 70 height 6
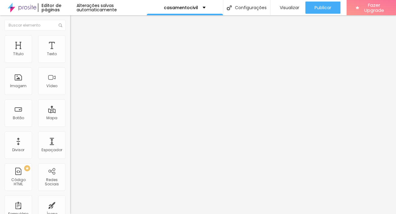
type input "15"
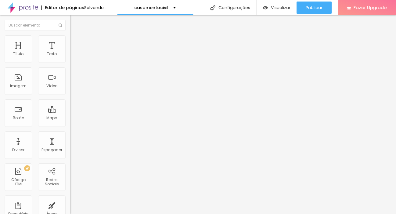
type input "10"
type input "5"
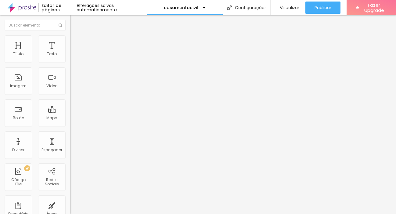
type input "0"
drag, startPoint x: 24, startPoint y: 61, endPoint x: 12, endPoint y: 61, distance: 11.3
type input "0"
click at [70, 118] on input "range" at bounding box center [89, 120] width 39 height 5
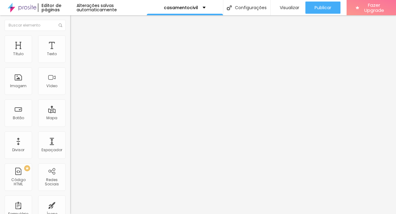
click at [75, 24] on img "button" at bounding box center [77, 22] width 5 height 5
click at [287, 7] on span "Visualizar" at bounding box center [290, 7] width 20 height 5
click at [75, 21] on img "button" at bounding box center [77, 22] width 5 height 5
click at [75, 22] on div "Editar Coluna" at bounding box center [94, 22] width 38 height 5
click at [52, 49] on div "Texto" at bounding box center [51, 48] width 27 height 27
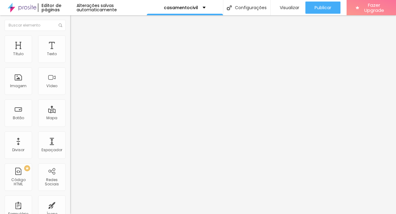
click at [73, 57] on icon "button" at bounding box center [75, 55] width 4 height 4
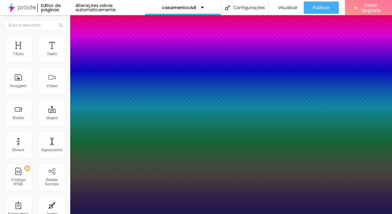
type input "1"
type input "18"
type input "1"
type input "20"
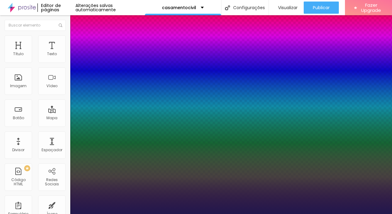
type input "20"
type input "1"
type input "21"
type input "1"
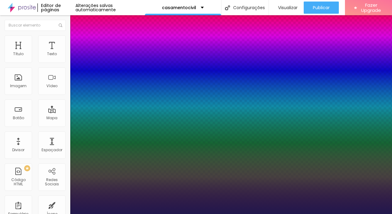
type input "22"
type input "1"
type input "23"
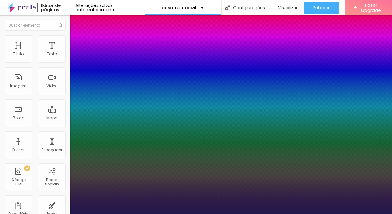
type input "1"
type input "24"
type input "1"
type input "25"
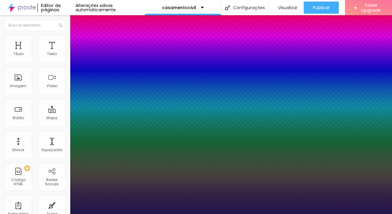
type input "25"
type input "1"
type input "24"
type input "1"
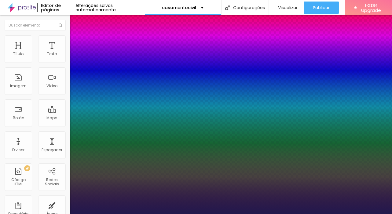
type input "22"
type input "1"
type input "21"
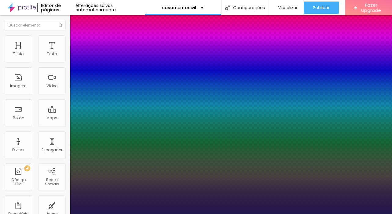
type input "1"
type input "20"
type input "1"
type input "19"
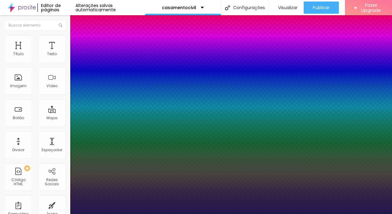
type input "19"
type input "1"
type input "19"
click at [25, 214] on div at bounding box center [196, 214] width 392 height 0
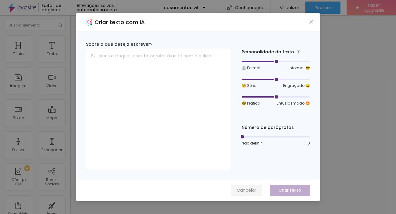
click at [246, 191] on span "Cancelar" at bounding box center [247, 190] width 20 height 6
click at [247, 188] on span "Cancelar" at bounding box center [247, 190] width 20 height 6
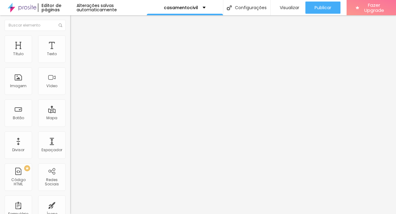
click at [70, 36] on img at bounding box center [72, 37] width 5 height 5
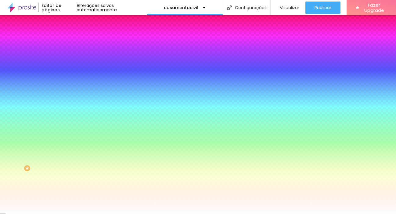
click at [70, 58] on div at bounding box center [105, 58] width 70 height 0
drag, startPoint x: 9, startPoint y: 69, endPoint x: 12, endPoint y: 71, distance: 4.1
click at [70, 64] on div at bounding box center [105, 64] width 70 height 0
click at [70, 58] on div at bounding box center [105, 58] width 70 height 0
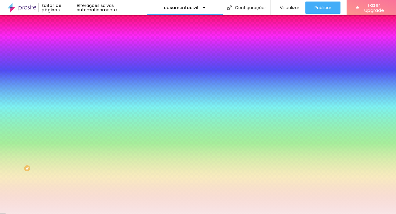
type input "#F8E7E7"
drag, startPoint x: 24, startPoint y: 73, endPoint x: 12, endPoint y: 70, distance: 11.9
click at [12, 70] on div at bounding box center [198, 107] width 396 height 214
click at [70, 140] on div "Editar Coluna Conteúdo Estilo Avançado Cor de fundo Voltar ao padrão #F8E7E7 So…" at bounding box center [105, 114] width 70 height 199
click at [73, 79] on icon "button" at bounding box center [75, 81] width 4 height 4
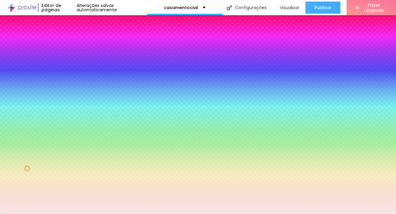
click at [58, 214] on div at bounding box center [198, 214] width 396 height 0
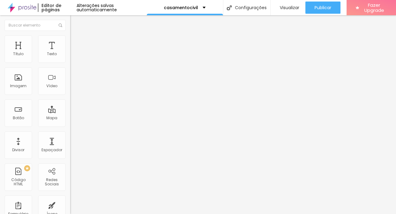
click at [76, 42] on span "Estilo" at bounding box center [80, 39] width 9 height 5
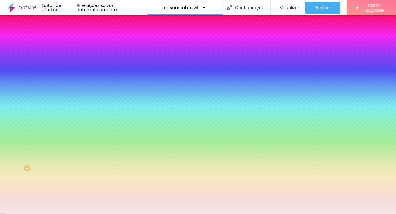
click at [70, 42] on li "Avançado" at bounding box center [105, 45] width 70 height 6
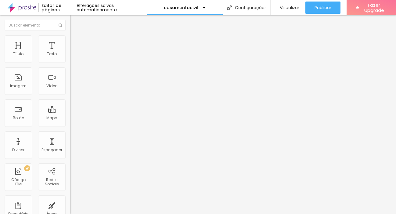
type input "15"
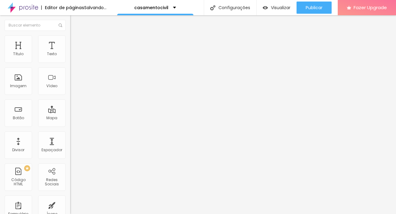
type input "10"
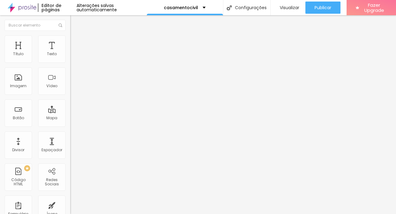
type input "5"
type input "0"
type input "15"
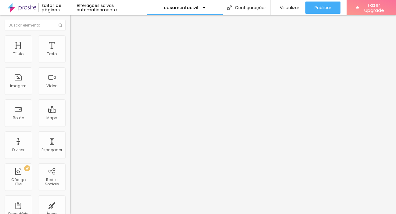
type input "15"
type input "20"
type input "25"
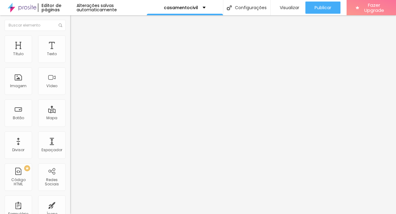
type input "30"
type input "35"
type input "40"
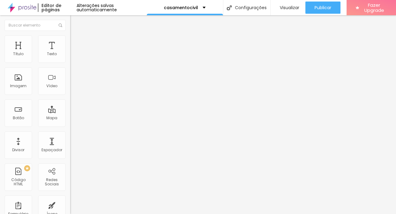
type input "40"
type input "45"
type input "50"
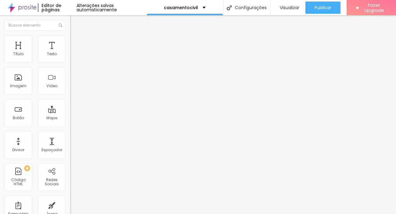
type input "45"
type input "35"
type input "30"
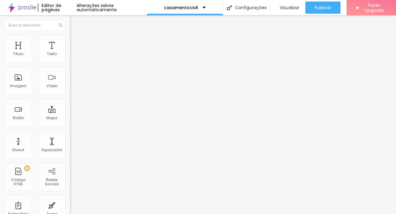
type input "30"
type input "25"
type input "30"
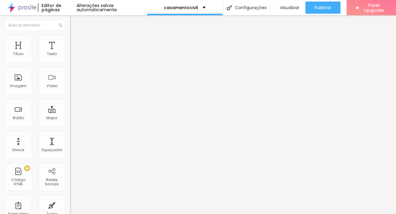
drag, startPoint x: 24, startPoint y: 60, endPoint x: 29, endPoint y: 62, distance: 5.5
type input "30"
click at [70, 118] on input "range" at bounding box center [89, 120] width 39 height 5
click at [75, 24] on img "button" at bounding box center [77, 22] width 5 height 5
drag, startPoint x: 44, startPoint y: 52, endPoint x: 139, endPoint y: 2, distance: 107.4
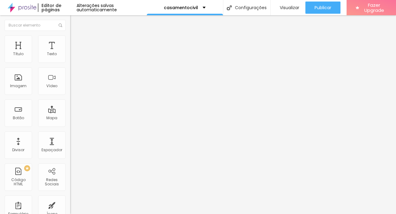
click at [76, 41] on span "Estilo" at bounding box center [80, 39] width 9 height 5
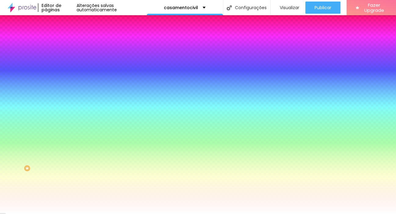
click at [70, 58] on div at bounding box center [105, 58] width 70 height 0
click at [55, 94] on div at bounding box center [198, 107] width 396 height 214
click at [1, 131] on div at bounding box center [0, 132] width 1 height 3
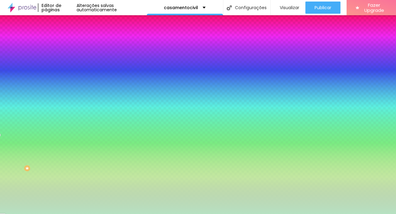
type input "#AFE1BB"
drag, startPoint x: 27, startPoint y: 77, endPoint x: 18, endPoint y: 75, distance: 8.7
click at [18, 75] on div at bounding box center [198, 107] width 396 height 214
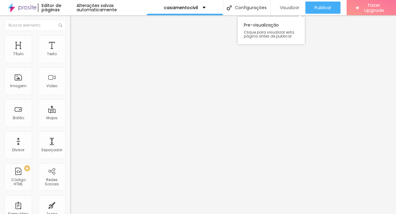
click at [286, 8] on span "Visualizar" at bounding box center [290, 7] width 20 height 5
click at [291, 5] on span "Visualizar" at bounding box center [290, 7] width 20 height 5
click at [73, 57] on icon "button" at bounding box center [75, 55] width 4 height 4
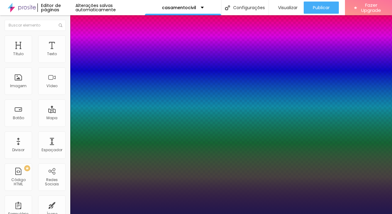
type input "1"
type input "14"
type input "1"
type input "16"
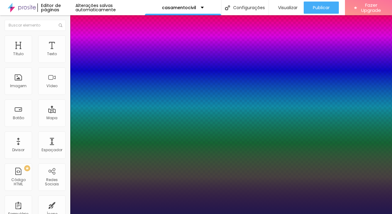
type input "16"
type input "1"
type input "17"
type input "1"
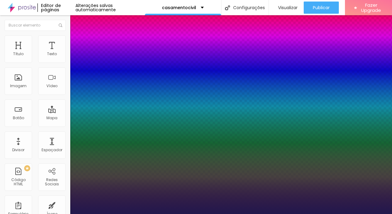
type input "18"
type input "1"
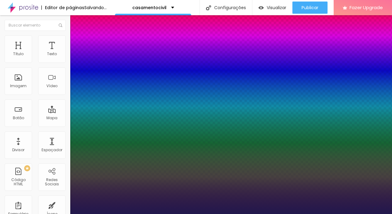
type input "18"
type input "1"
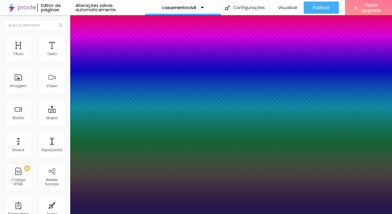
click at [177, 214] on div at bounding box center [196, 214] width 392 height 0
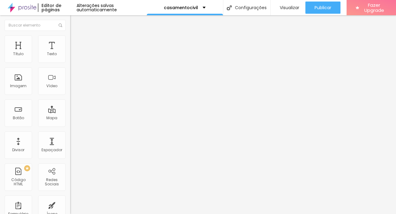
click at [73, 57] on icon "button" at bounding box center [75, 55] width 4 height 4
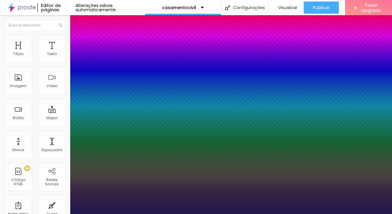
type input "1"
click at [267, 214] on div at bounding box center [196, 214] width 392 height 0
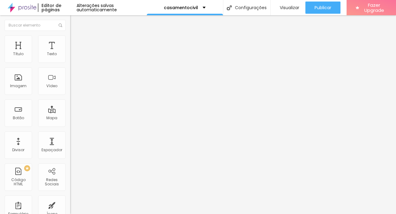
click at [70, 59] on button "button" at bounding box center [74, 55] width 9 height 6
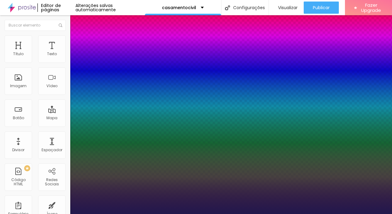
type input "1"
type input "16"
type input "1"
type input "15"
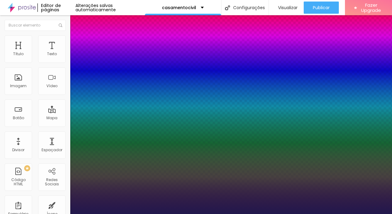
type input "15"
type input "1"
type input "16"
type input "1"
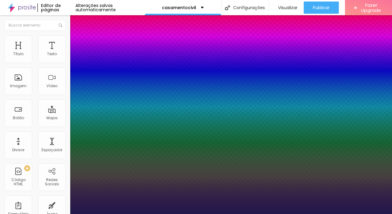
type input "16"
click at [252, 214] on div at bounding box center [196, 214] width 392 height 0
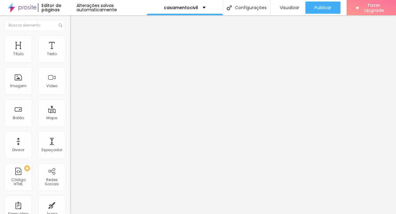
click at [70, 59] on button "button" at bounding box center [74, 55] width 9 height 6
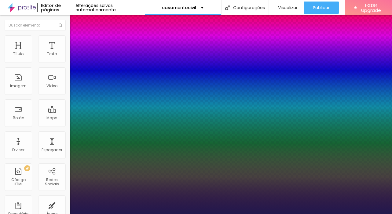
type input "1"
click at [267, 214] on div at bounding box center [196, 214] width 392 height 0
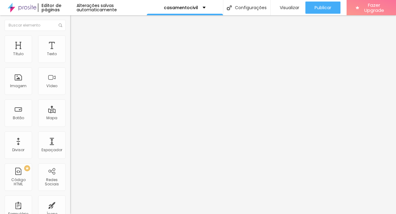
click at [70, 59] on button "button" at bounding box center [74, 55] width 9 height 6
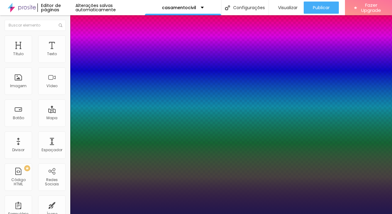
type input "1"
type input "17"
type input "1"
type input "18"
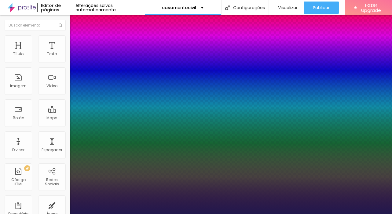
type input "18"
type input "1"
type input "19"
type input "1"
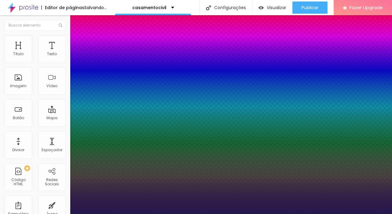
type input "19"
type input "1"
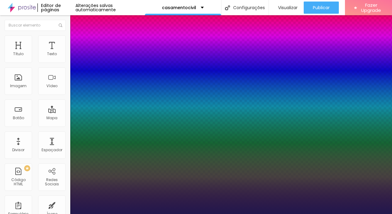
click at [294, 214] on div at bounding box center [196, 214] width 392 height 0
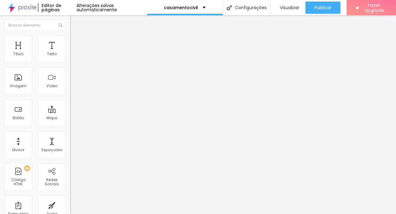
click at [70, 39] on img at bounding box center [72, 37] width 5 height 5
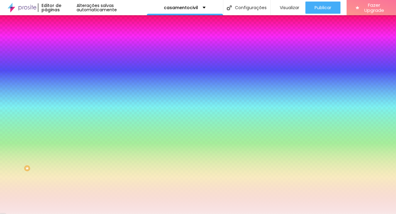
click at [70, 42] on li "Avançado" at bounding box center [105, 45] width 70 height 6
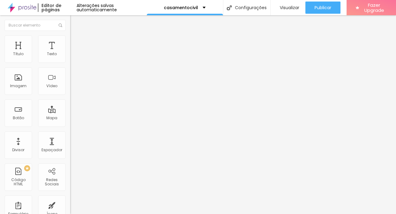
click at [70, 40] on li "Estilo" at bounding box center [105, 38] width 70 height 6
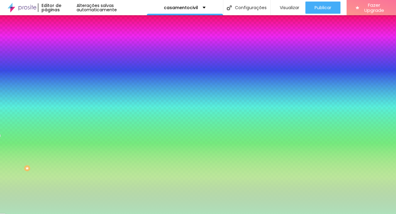
click at [70, 42] on li "Avançado" at bounding box center [105, 45] width 70 height 6
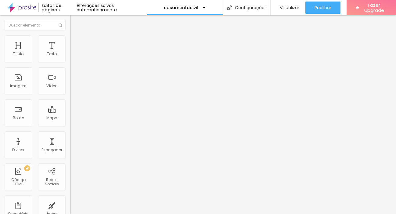
type input "25"
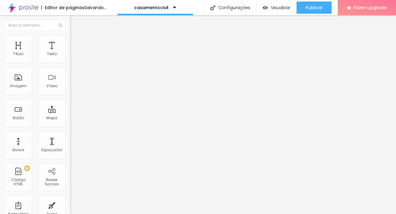
type input "30"
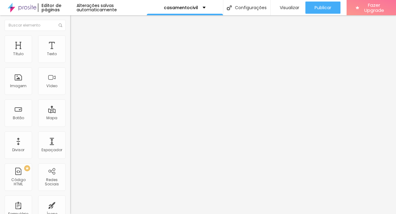
drag, startPoint x: 23, startPoint y: 60, endPoint x: 28, endPoint y: 60, distance: 4.6
type input "30"
click at [70, 118] on input "range" at bounding box center [89, 120] width 39 height 5
click at [290, 9] on span "Visualizar" at bounding box center [290, 7] width 20 height 5
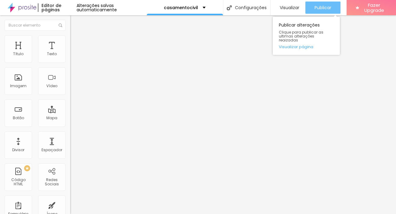
click at [298, 8] on icon "button" at bounding box center [301, 7] width 7 height 7
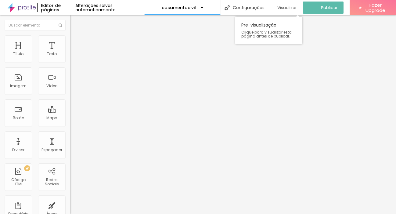
click at [284, 8] on span "Visualizar" at bounding box center [288, 7] width 20 height 5
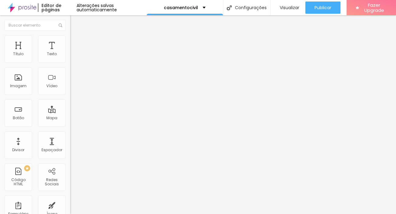
click at [76, 41] on span "Estilo" at bounding box center [80, 39] width 9 height 5
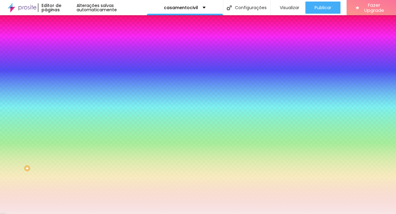
click at [70, 42] on li "Avançado" at bounding box center [105, 45] width 70 height 6
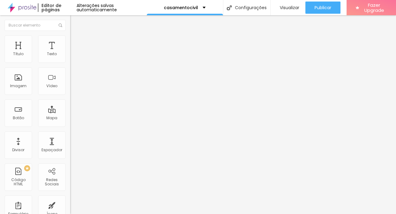
type input "30"
type input "25"
type input "20"
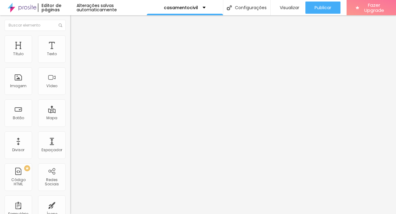
drag, startPoint x: 29, startPoint y: 59, endPoint x: 24, endPoint y: 59, distance: 5.5
type input "20"
click at [70, 118] on input "range" at bounding box center [89, 120] width 39 height 5
click at [70, 40] on li "Estilo" at bounding box center [105, 38] width 70 height 6
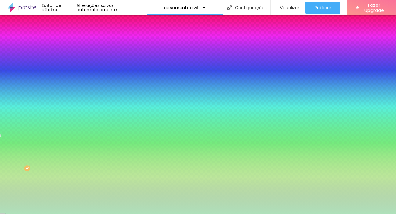
click at [70, 42] on li "Avançado" at bounding box center [105, 45] width 70 height 6
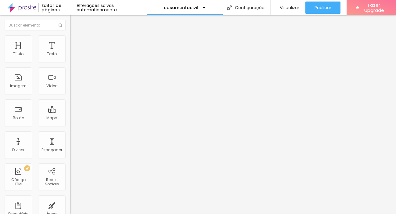
type input "25"
type input "20"
drag, startPoint x: 27, startPoint y: 60, endPoint x: 24, endPoint y: 59, distance: 3.4
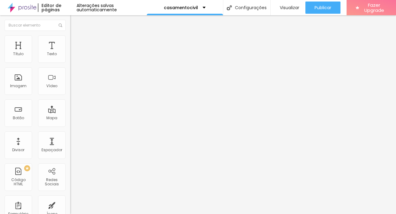
type input "20"
click at [70, 118] on input "range" at bounding box center [89, 120] width 39 height 5
click at [291, 8] on span "Visualizar" at bounding box center [290, 7] width 20 height 5
click at [289, 9] on span "Visualizar" at bounding box center [290, 7] width 20 height 5
